Goal: Information Seeking & Learning: Understand process/instructions

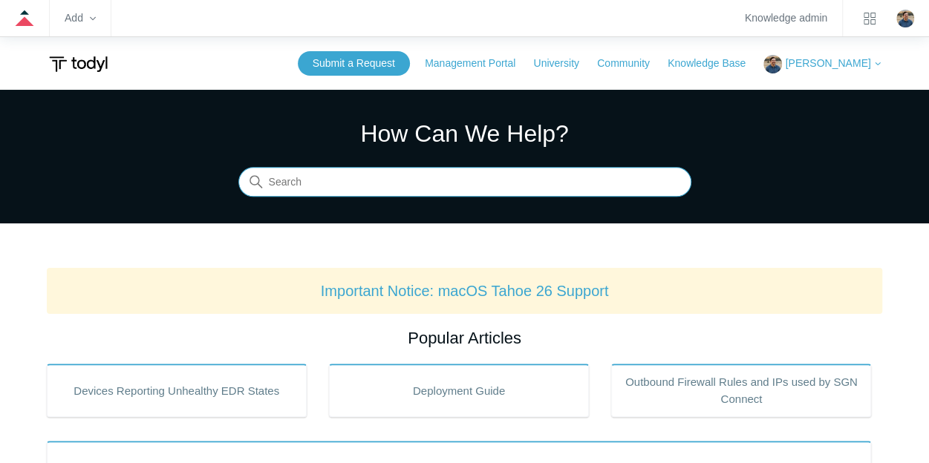
click at [331, 188] on input "Search" at bounding box center [464, 183] width 453 height 30
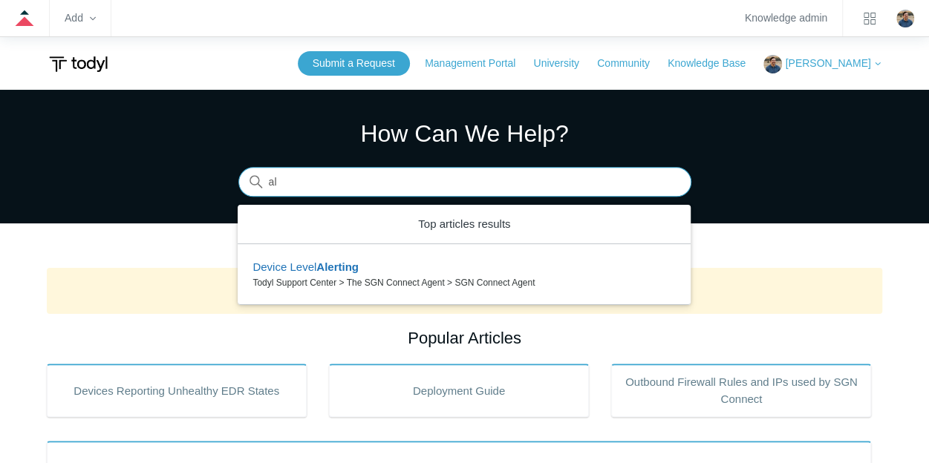
type input "a"
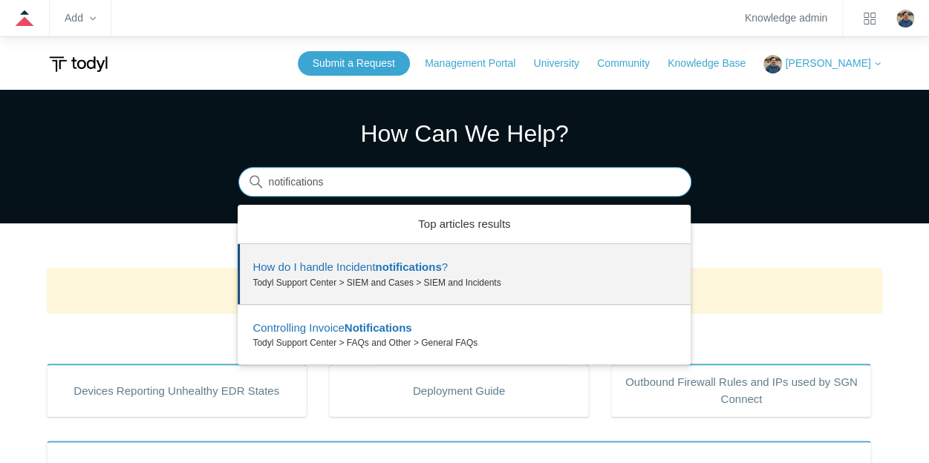
drag, startPoint x: 351, startPoint y: 188, endPoint x: 223, endPoint y: 173, distance: 128.6
click at [223, 173] on section "How Can We Help? Search There are 2 results for your search. Use the Up and Dow…" at bounding box center [464, 157] width 929 height 134
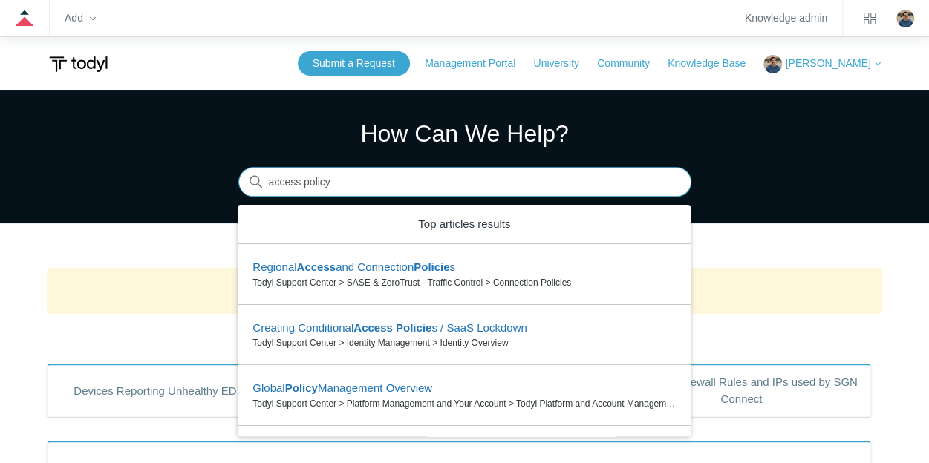
type input "access policy"
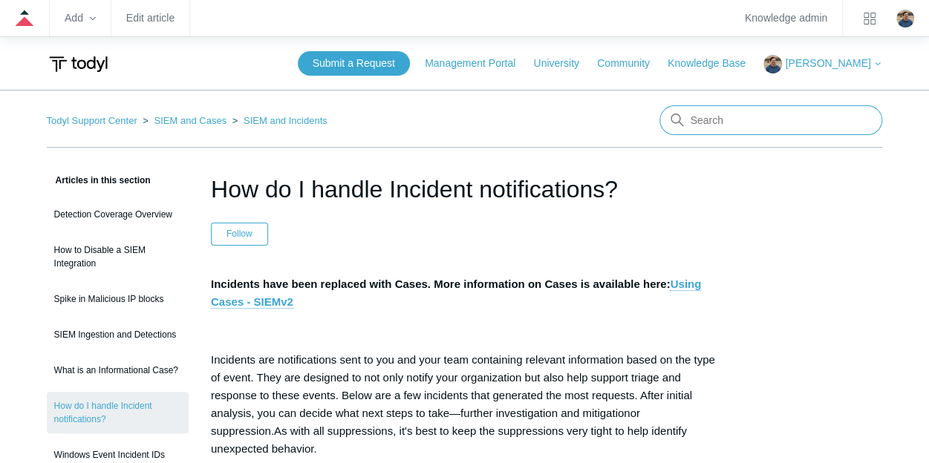
click at [704, 122] on input "Search" at bounding box center [771, 120] width 223 height 30
type input "access"
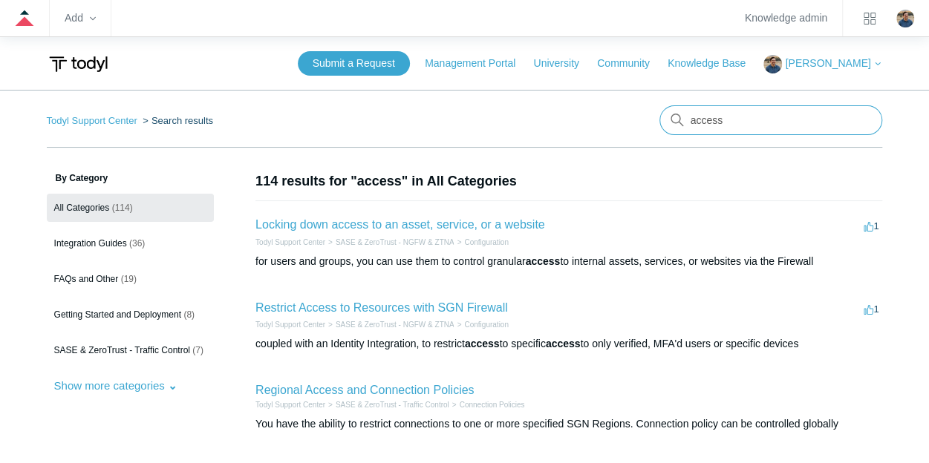
drag, startPoint x: 735, startPoint y: 120, endPoint x: 664, endPoint y: 109, distance: 72.1
click at [664, 109] on input "access" at bounding box center [771, 120] width 223 height 30
type input "team administration"
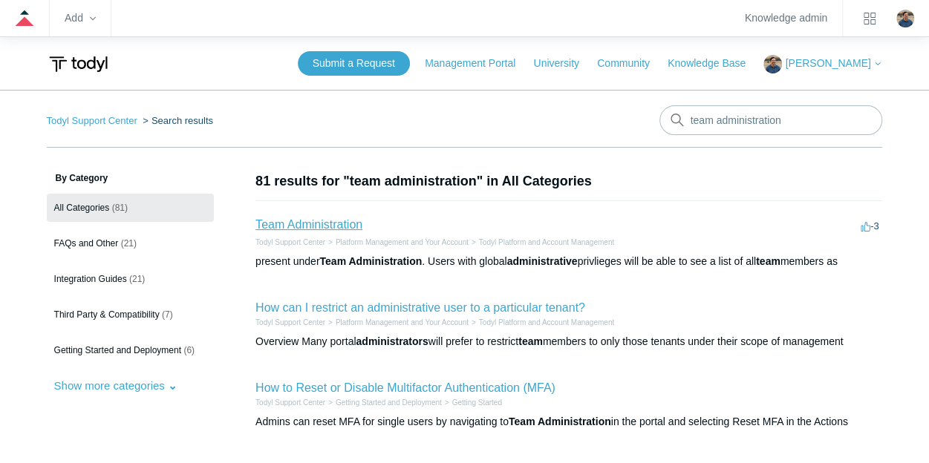
click at [341, 218] on link "Team Administration" at bounding box center [308, 224] width 107 height 13
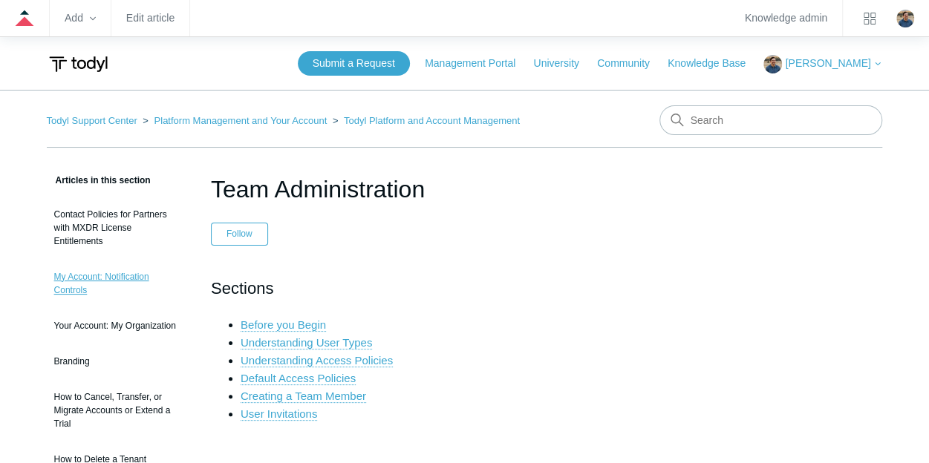
click at [57, 280] on link "My Account: Notification Controls" at bounding box center [118, 284] width 142 height 42
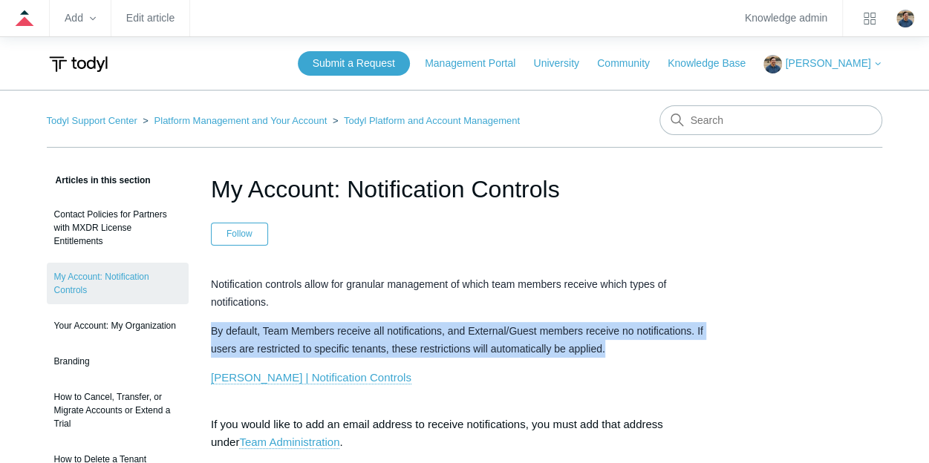
drag, startPoint x: 613, startPoint y: 351, endPoint x: 213, endPoint y: 333, distance: 400.0
click at [213, 333] on p "By default, Team Members receive all notifications, and External/Guest members …" at bounding box center [464, 340] width 507 height 36
copy span "By default, Team Members receive all notifications, and External/Guest members …"
